Goal: Go to known website: Go to known website

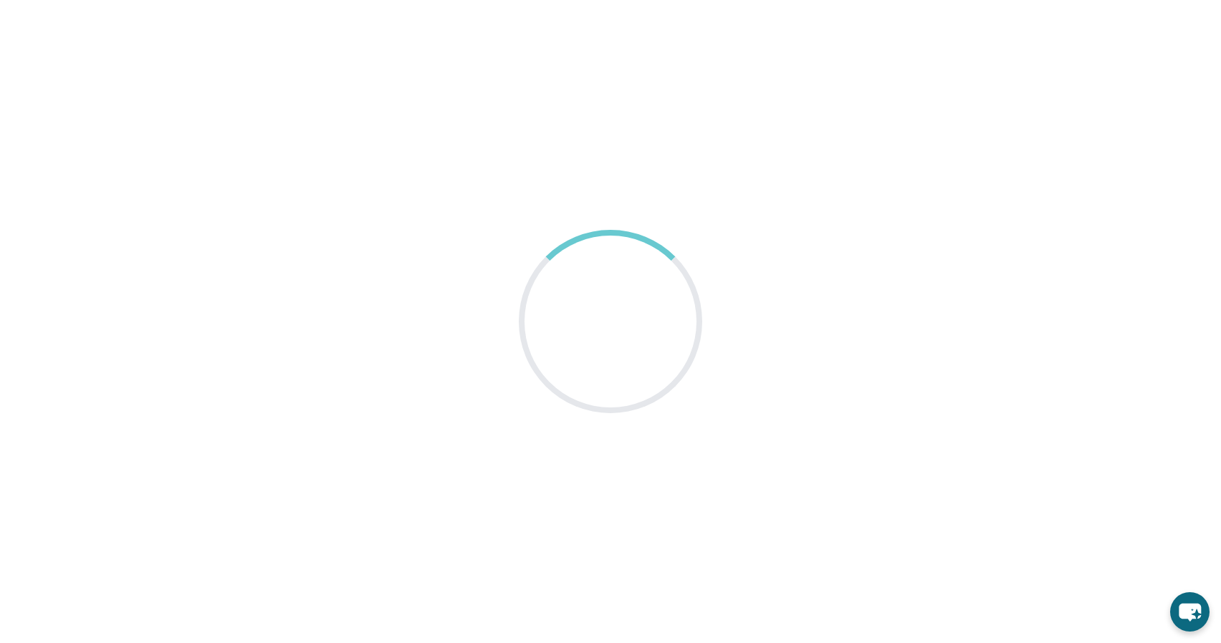
click at [657, 68] on main at bounding box center [610, 321] width 1221 height 643
